Goal: Transaction & Acquisition: Purchase product/service

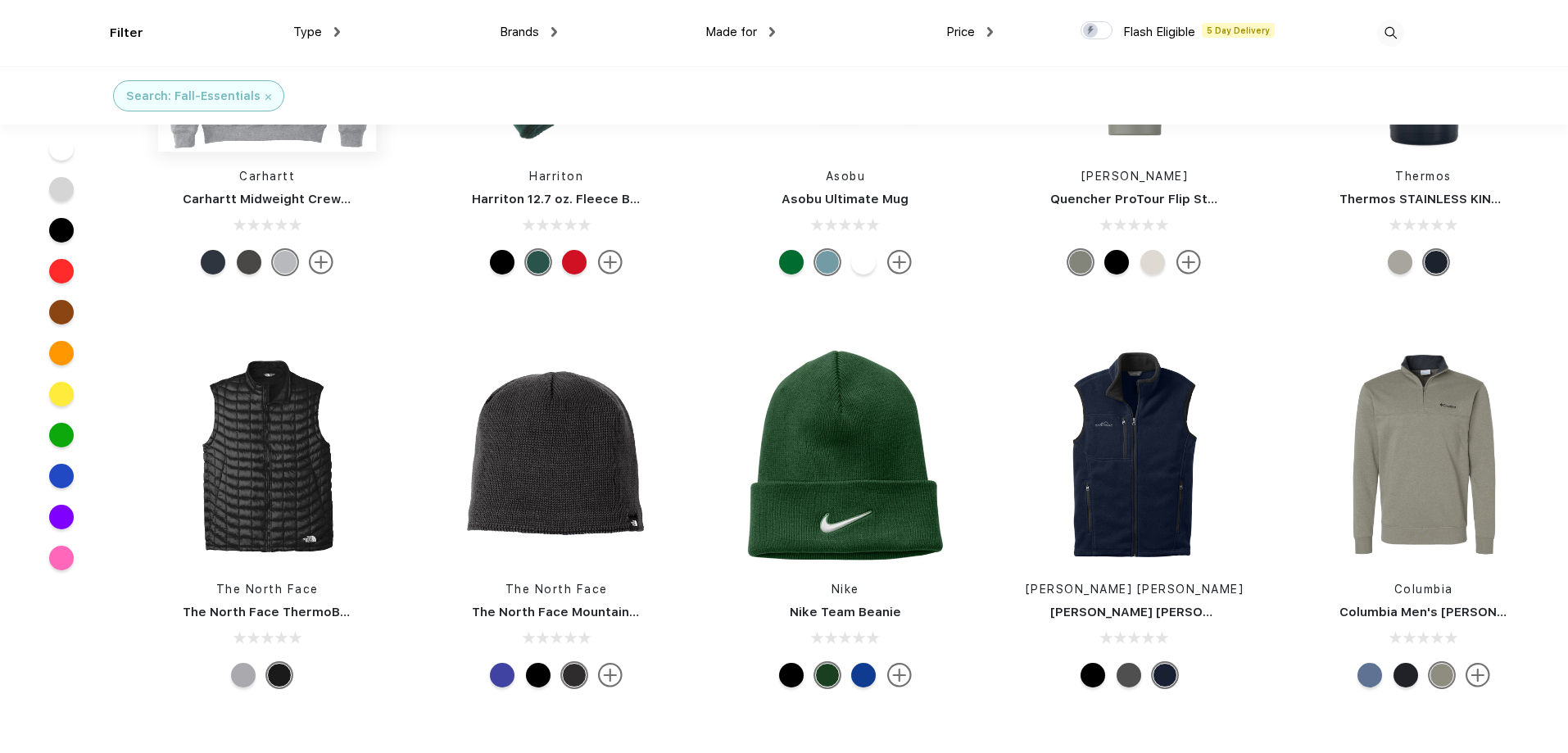
scroll to position [247, 0]
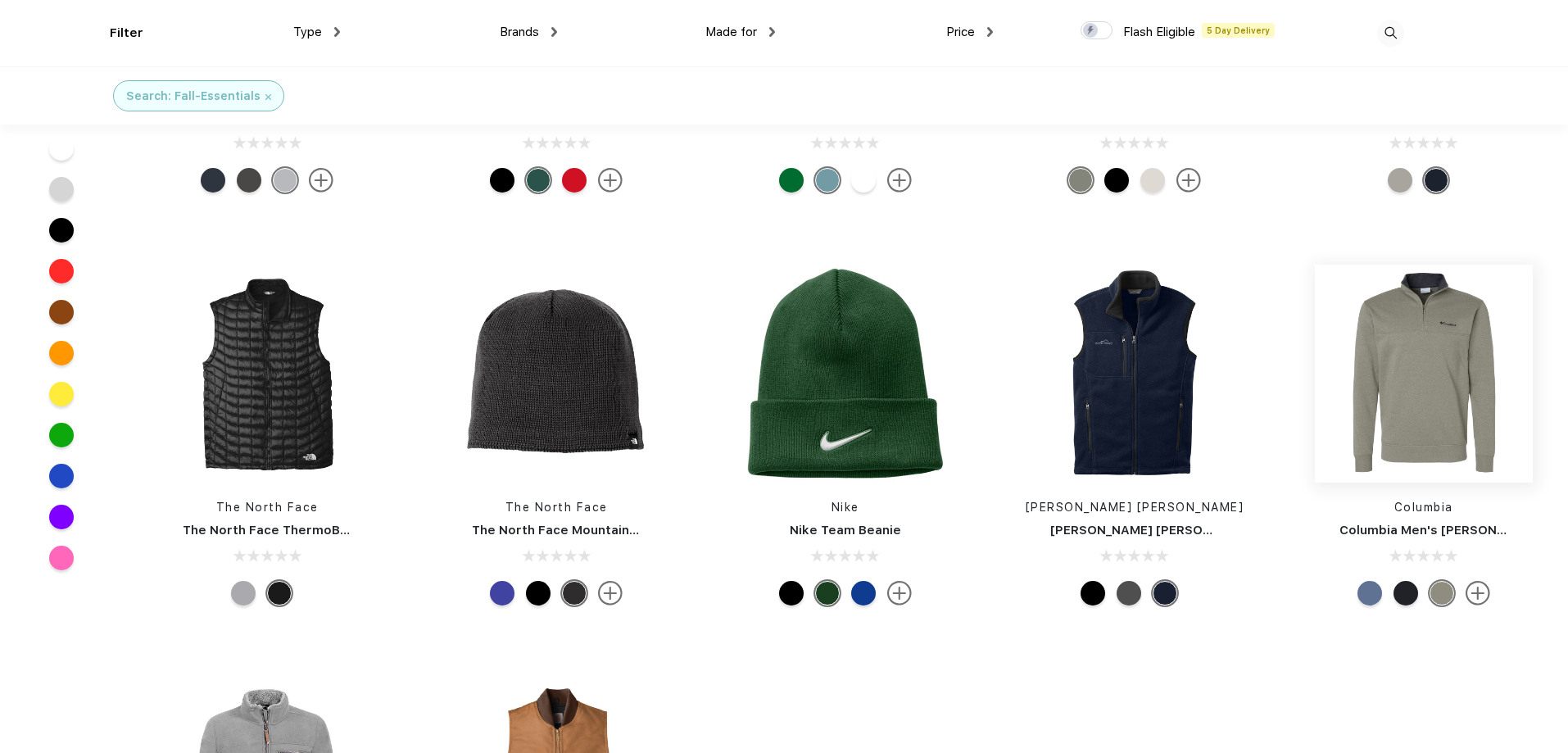
click at [1400, 393] on img at bounding box center [1424, 373] width 218 height 218
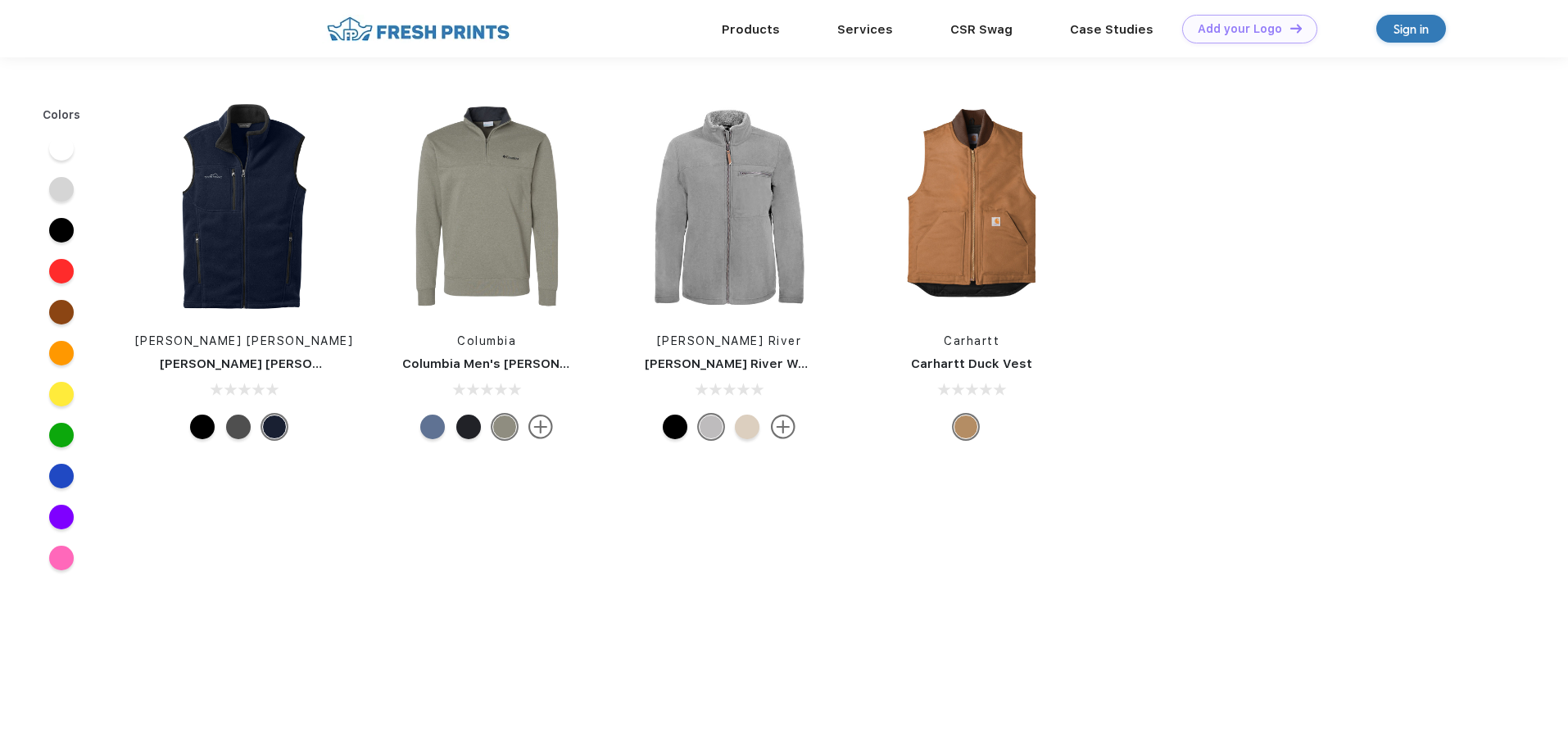
scroll to position [247, 0]
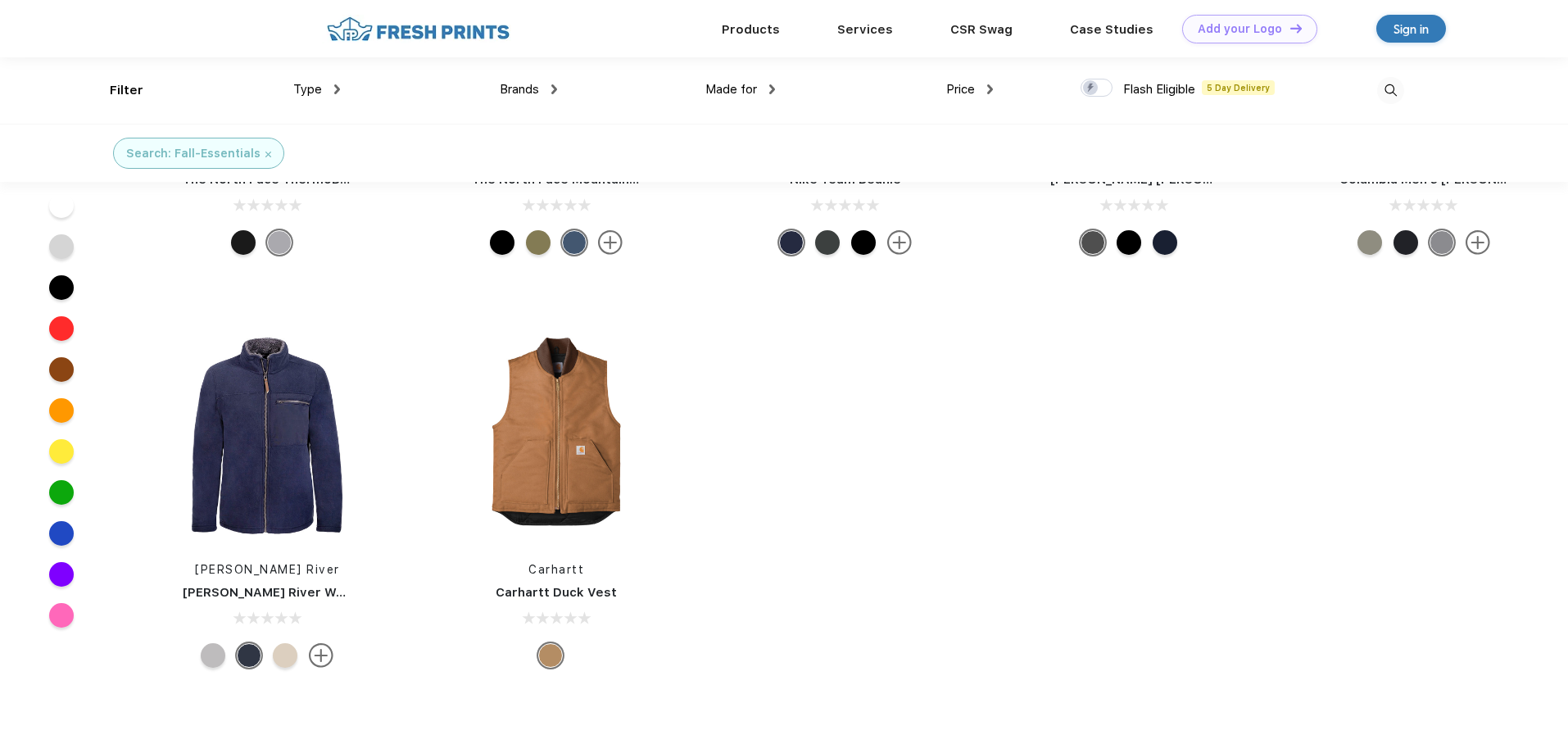
scroll to position [294, 0]
